Goal: Answer question/provide support: Answer question/provide support

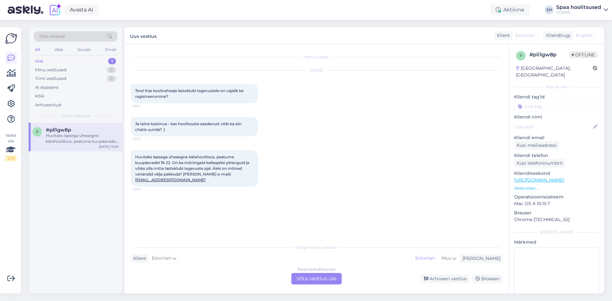
click at [315, 279] on div "Estonian to Estonian Võta vestlus üle" at bounding box center [316, 278] width 50 height 11
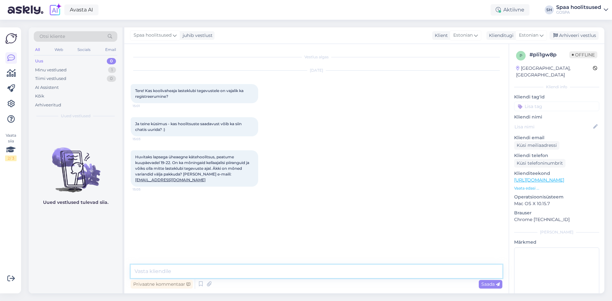
click at [154, 270] on textarea at bounding box center [317, 271] width 372 height 13
type textarea "Tere!, Jah, edastan info meilile."
click at [487, 285] on span "Saada" at bounding box center [491, 285] width 18 height 6
click at [187, 211] on div "Spaa hoolitsused Tere!, Jah, edastan info meilile. 15:59" at bounding box center [317, 207] width 372 height 27
click at [181, 179] on div "Huvitaks lapsega üheaegne kätehoolitsus, peatume kuupäevadel 19-22. On ka mõnin…" at bounding box center [195, 169] width 128 height 36
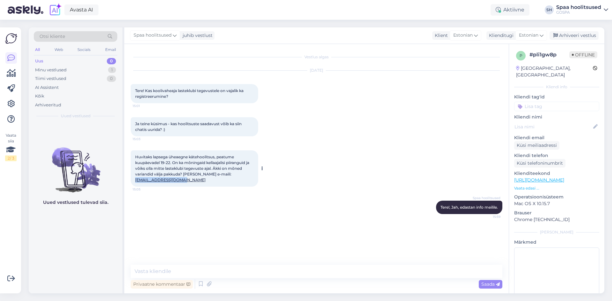
drag, startPoint x: 134, startPoint y: 181, endPoint x: 182, endPoint y: 182, distance: 48.5
click at [182, 182] on div "Huvitaks lapsega üheaegne kätehoolitsus, peatume kuupäevadel 19-22. On ka mõnin…" at bounding box center [195, 169] width 128 height 36
copy link "[EMAIL_ADDRESS][DOMAIN_NAME]"
